Goal: Task Accomplishment & Management: Use online tool/utility

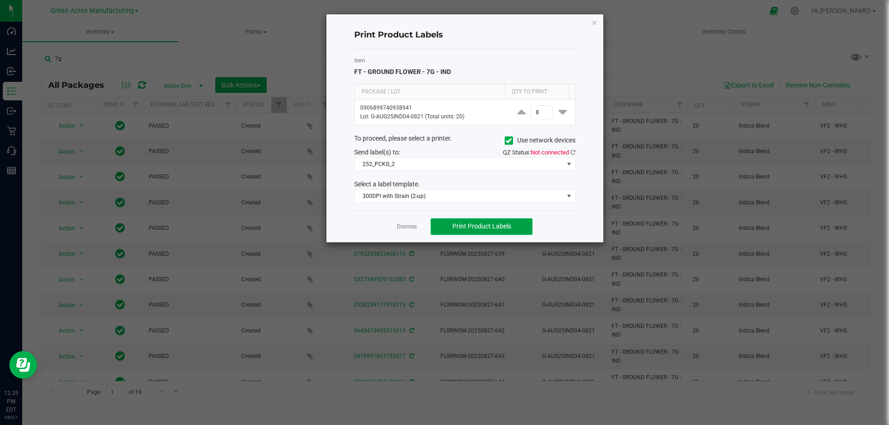
click at [476, 227] on span "Print Product Labels" at bounding box center [481, 226] width 59 height 7
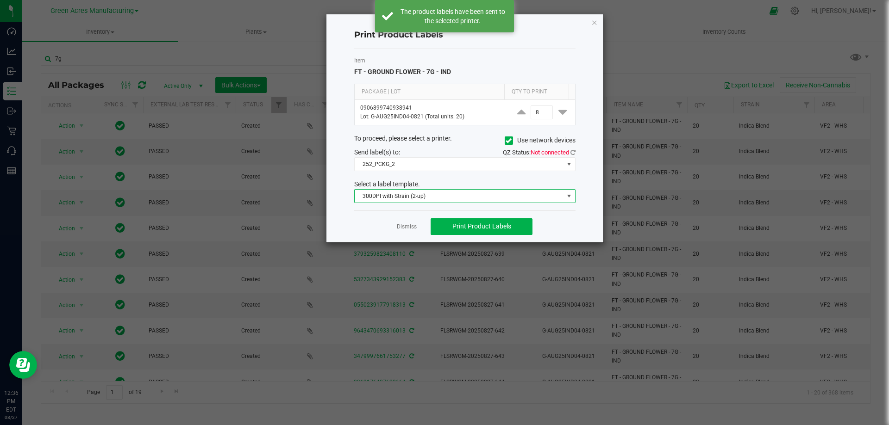
click at [565, 195] on span at bounding box center [568, 196] width 7 height 7
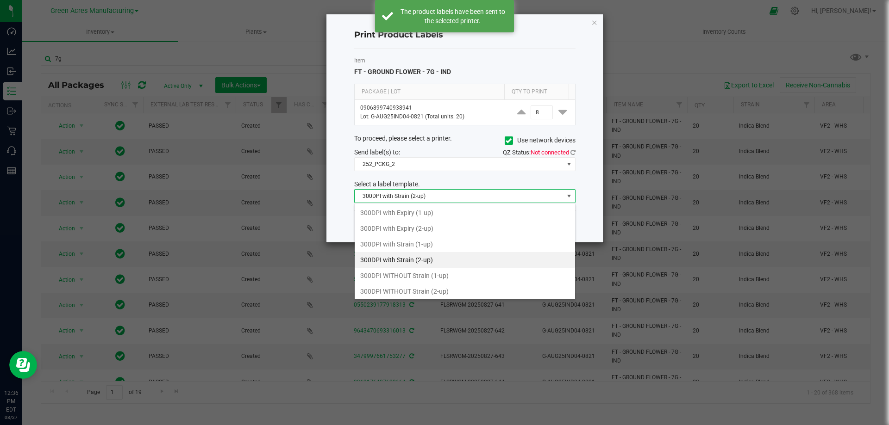
scroll to position [14, 221]
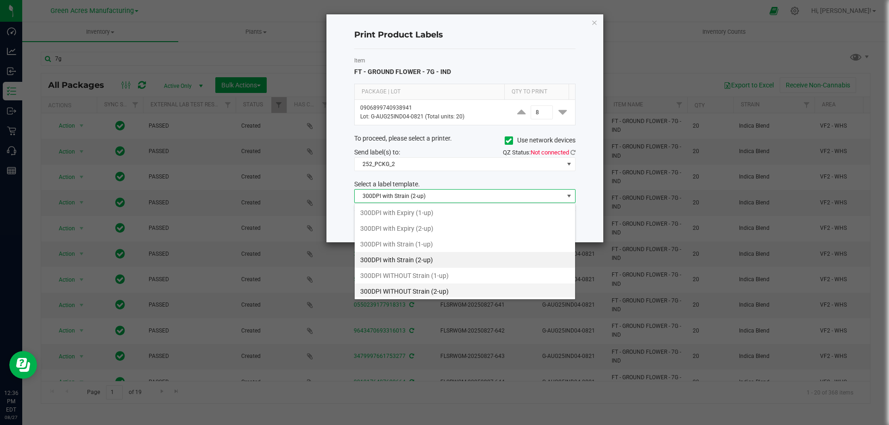
click at [427, 290] on li "300DPI WITHOUT Strain (2-up)" at bounding box center [464, 292] width 220 height 16
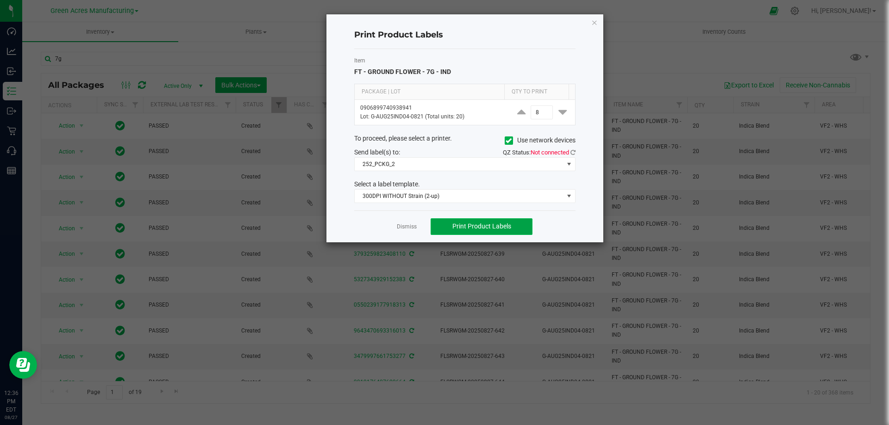
click at [476, 226] on span "Print Product Labels" at bounding box center [481, 226] width 59 height 7
click at [408, 226] on link "Dismiss" at bounding box center [407, 227] width 20 height 8
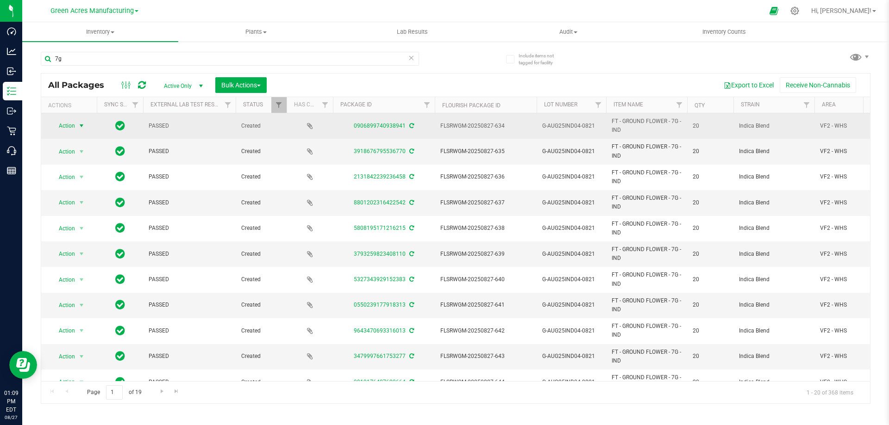
click at [69, 125] on span "Action" at bounding box center [62, 125] width 25 height 13
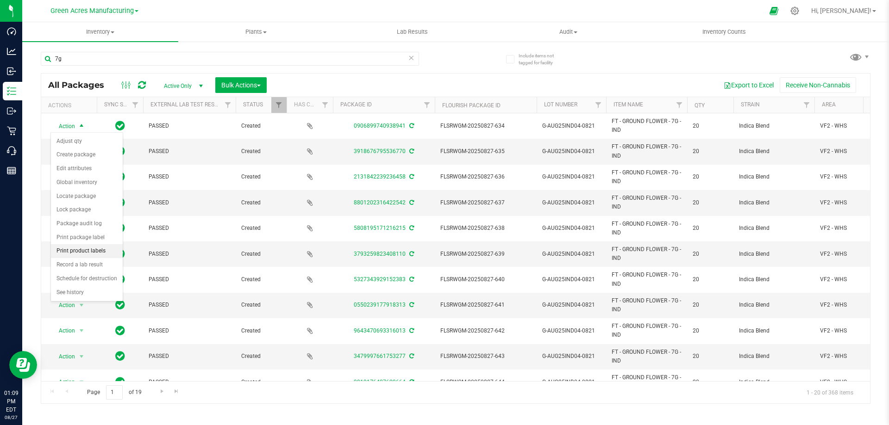
click at [63, 249] on li "Print product labels" at bounding box center [87, 251] width 72 height 14
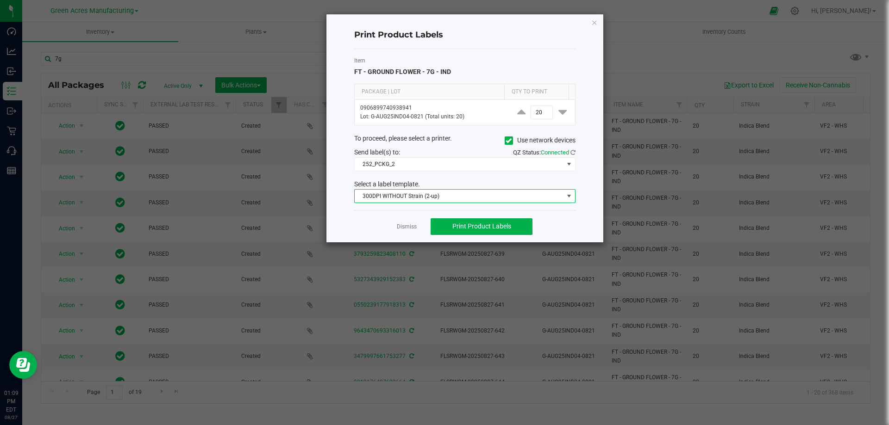
click at [569, 196] on span at bounding box center [568, 196] width 7 height 7
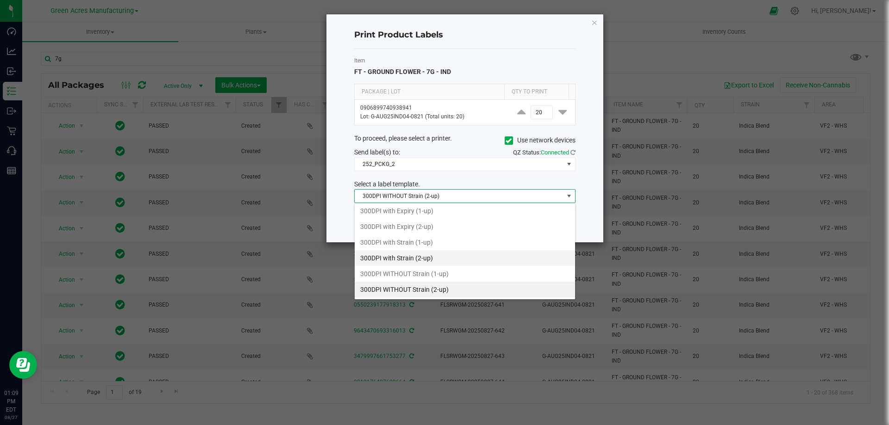
click at [403, 257] on li "300DPI with Strain (2-up)" at bounding box center [464, 258] width 220 height 16
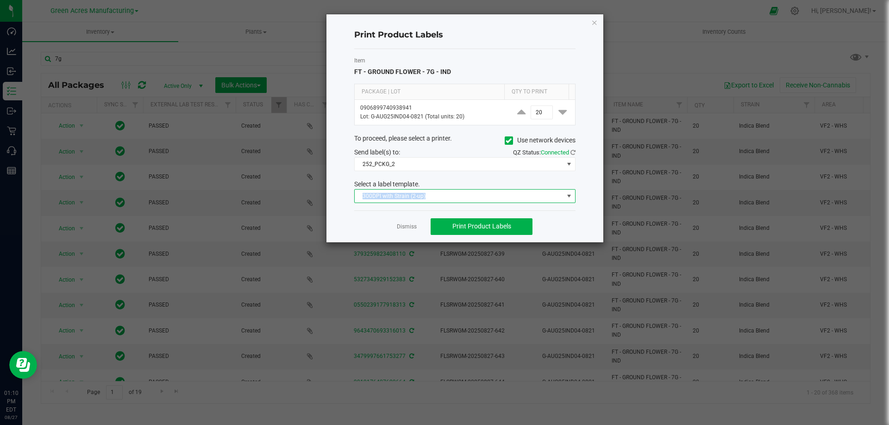
drag, startPoint x: 361, startPoint y: 197, endPoint x: 431, endPoint y: 197, distance: 70.3
click at [431, 197] on span "300DPI with Strain (2-up)" at bounding box center [458, 196] width 209 height 13
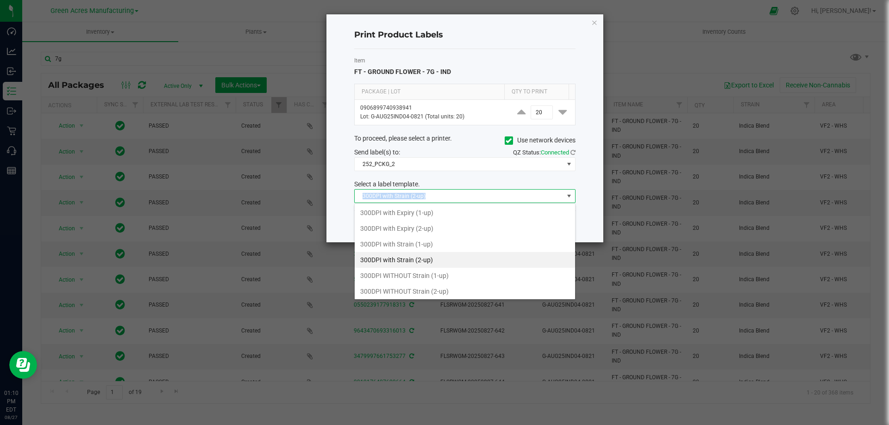
copy span "300DPI with Strain (2-up)"
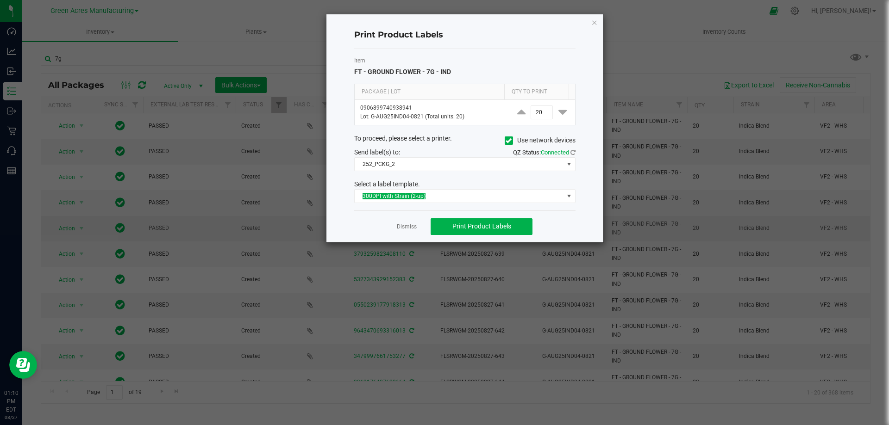
drag, startPoint x: 409, startPoint y: 226, endPoint x: 403, endPoint y: 237, distance: 12.4
click at [409, 226] on link "Dismiss" at bounding box center [407, 227] width 20 height 8
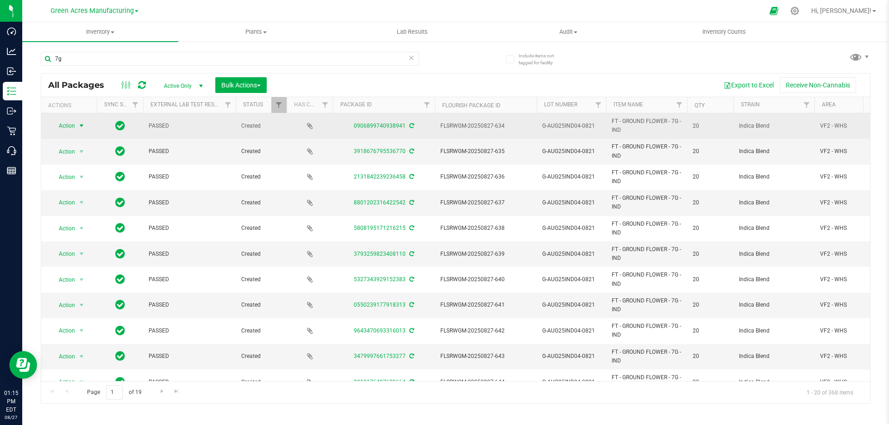
click at [66, 129] on span "Action" at bounding box center [62, 125] width 25 height 13
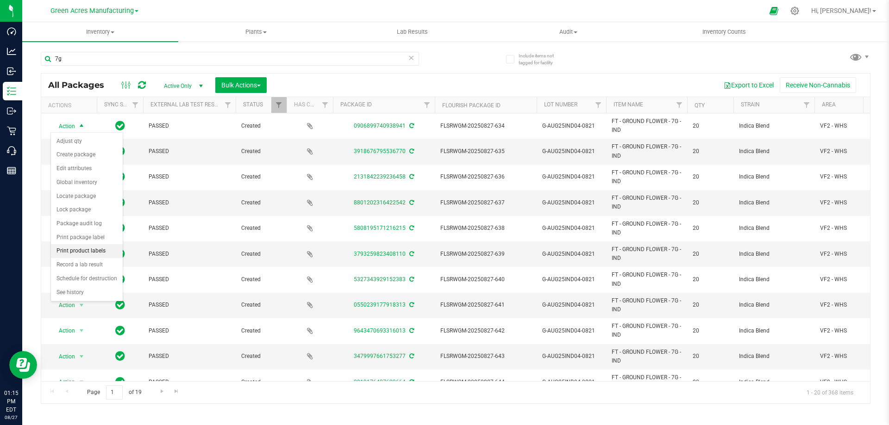
click at [65, 248] on li "Print product labels" at bounding box center [87, 251] width 72 height 14
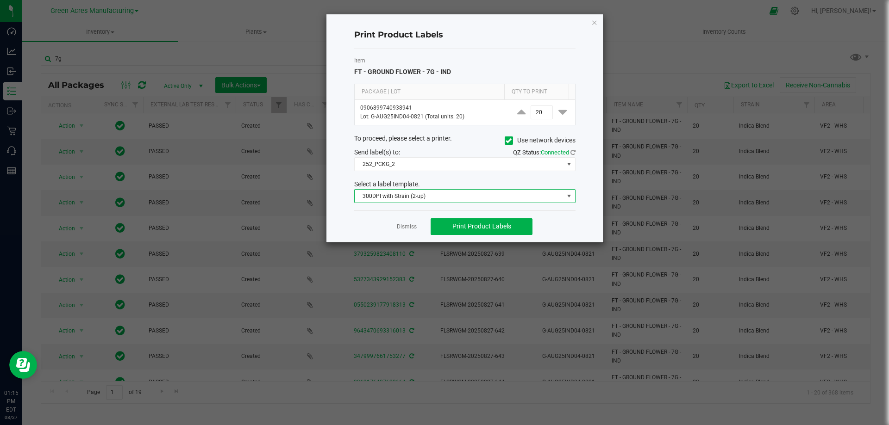
click at [561, 198] on span "300DPI with Strain (2-up)" at bounding box center [458, 196] width 209 height 13
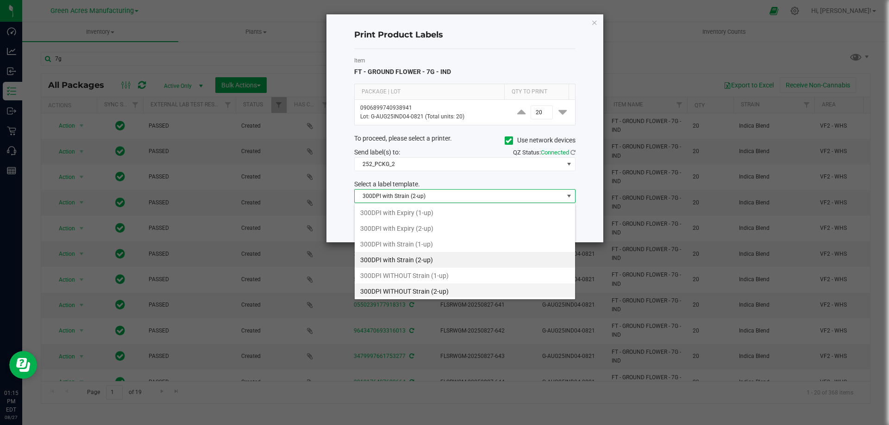
click at [406, 293] on li "300DPI WITHOUT Strain (2-up)" at bounding box center [464, 292] width 220 height 16
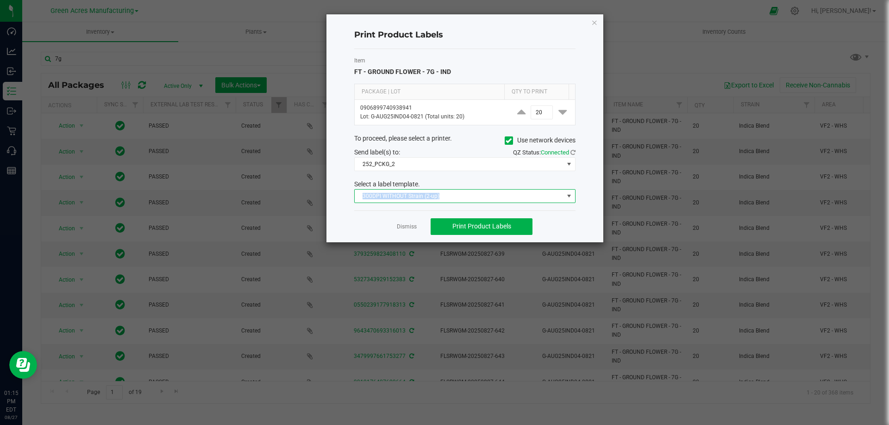
drag, startPoint x: 447, startPoint y: 196, endPoint x: 356, endPoint y: 197, distance: 90.2
click at [356, 197] on span "300DPI WITHOUT Strain (2-up)" at bounding box center [458, 196] width 209 height 13
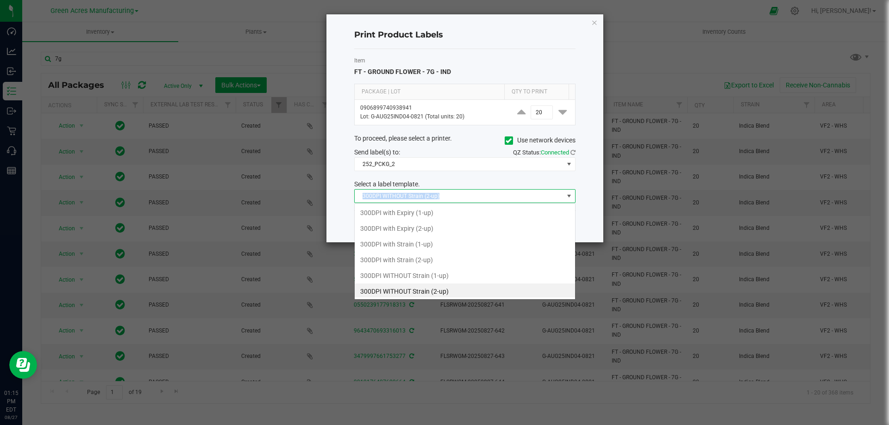
scroll to position [2, 0]
copy span "300DPI WITHOUT Strain (2-up)"
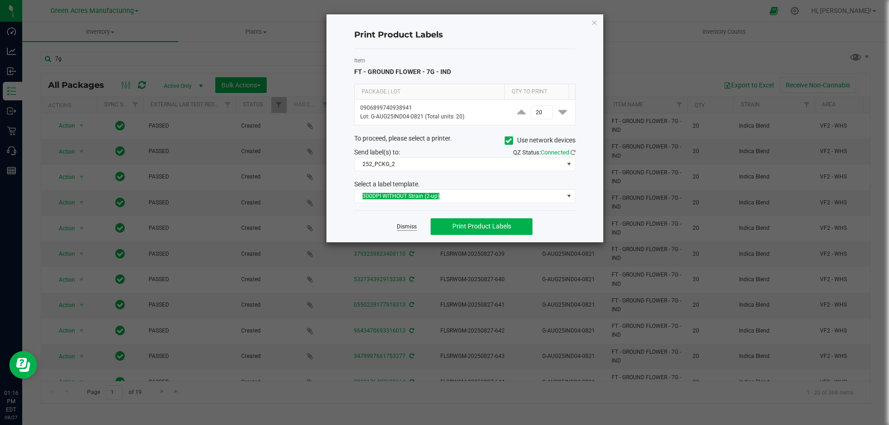
click at [403, 230] on link "Dismiss" at bounding box center [407, 227] width 20 height 8
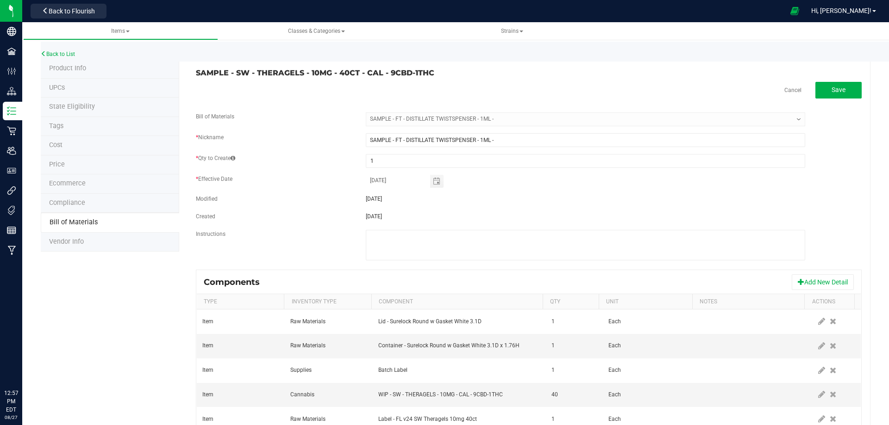
select select "2054"
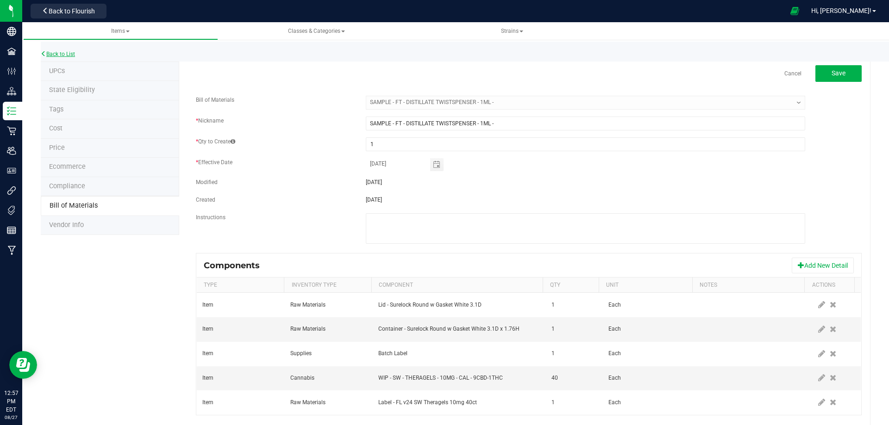
click at [63, 53] on link "Back to List" at bounding box center [58, 54] width 34 height 6
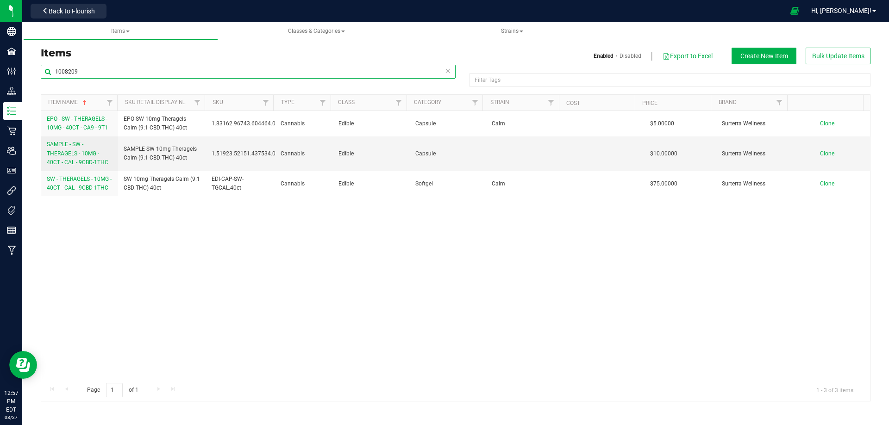
drag, startPoint x: 85, startPoint y: 68, endPoint x: 55, endPoint y: 73, distance: 30.4
click at [55, 73] on input "1008209" at bounding box center [248, 72] width 415 height 14
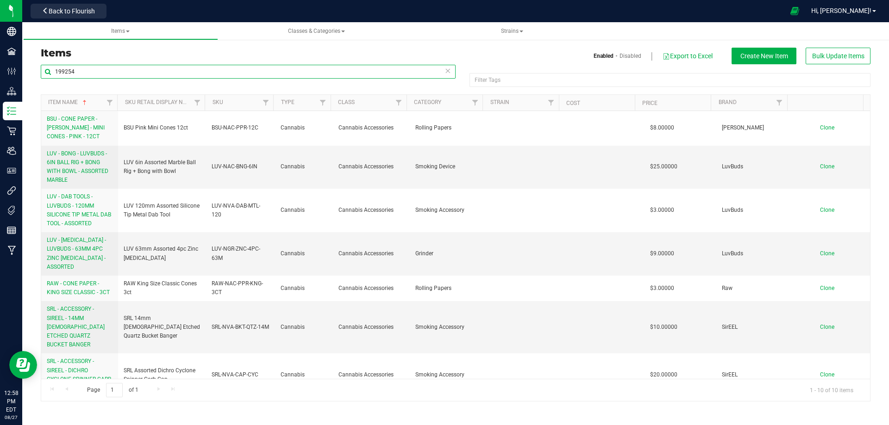
type input "199254"
click at [628, 56] on link "Disabled" at bounding box center [630, 56] width 22 height 8
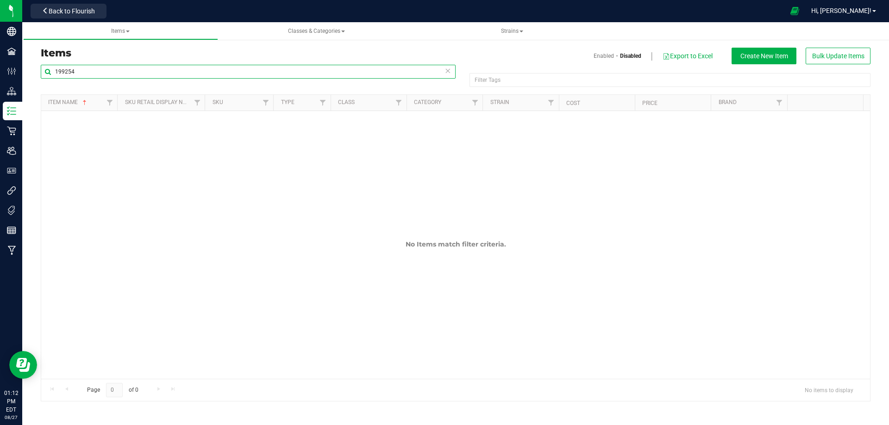
drag, startPoint x: 106, startPoint y: 70, endPoint x: 48, endPoint y: 72, distance: 58.3
click at [48, 72] on input "199254" at bounding box center [248, 72] width 415 height 14
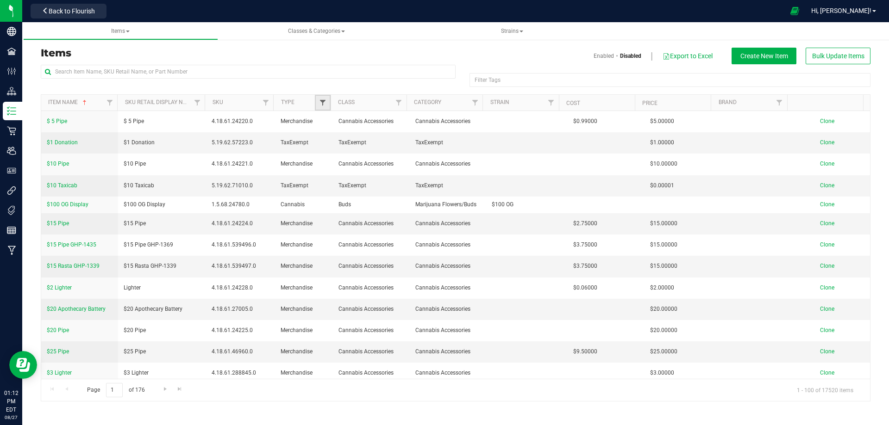
click at [323, 100] on span "Filter" at bounding box center [322, 102] width 7 height 7
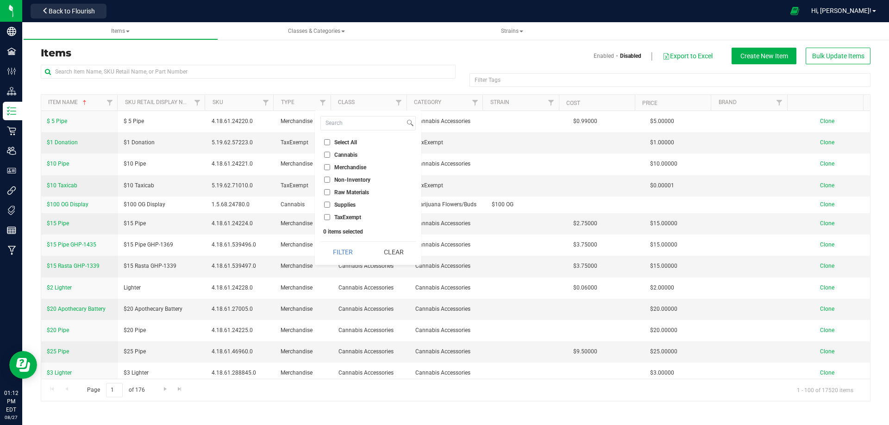
click at [325, 154] on input "Cannabis" at bounding box center [327, 155] width 6 height 6
checkbox input "true"
click at [334, 257] on button "Filter" at bounding box center [342, 252] width 44 height 20
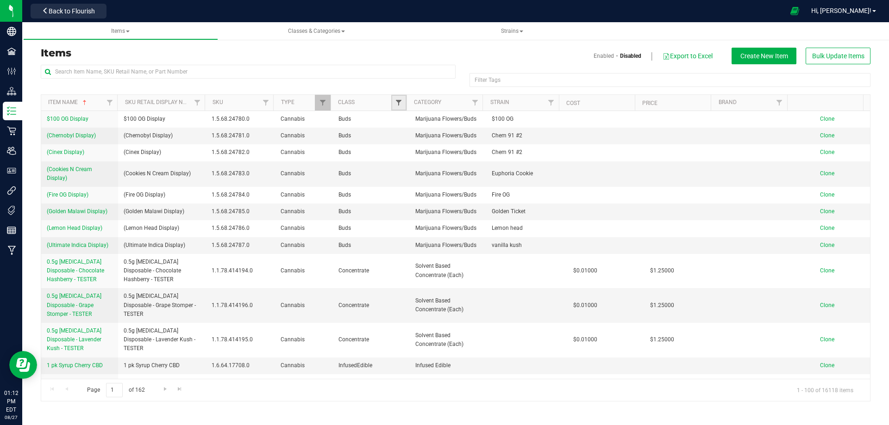
click at [399, 104] on span "Filter" at bounding box center [398, 102] width 7 height 7
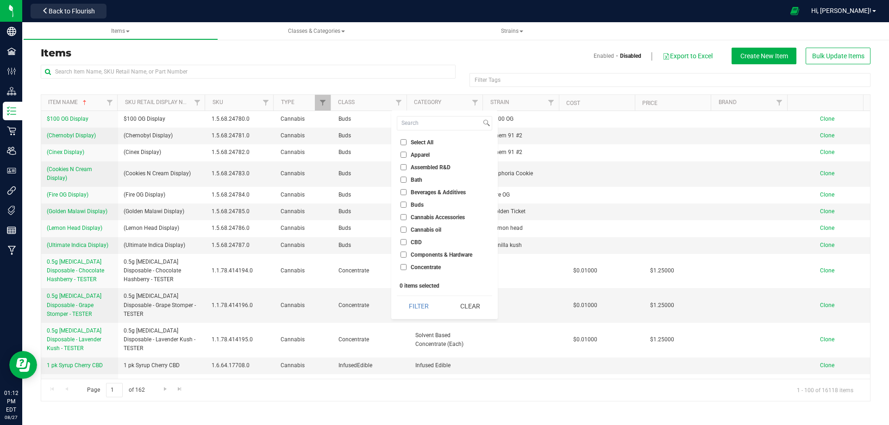
click at [401, 215] on input "Cannabis Accessories" at bounding box center [403, 217] width 6 height 6
checkbox input "true"
click at [412, 303] on button "Filter" at bounding box center [419, 306] width 44 height 20
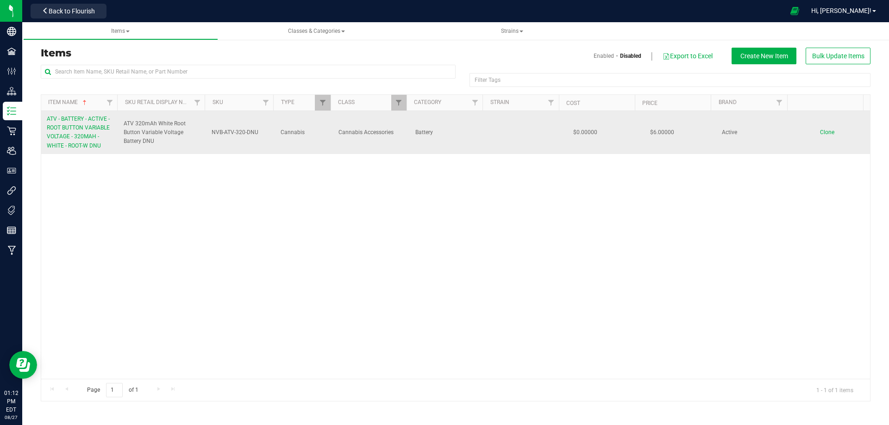
click at [63, 138] on span "ATV - BATTERY - ACTIVE - ROOT BUTTON VARIABLE VOLTAGE - 320MAH - WHITE - ROOT-W…" at bounding box center [78, 132] width 63 height 33
